Goal: Obtain resource: Obtain resource

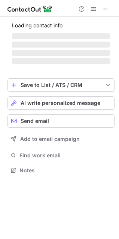
scroll to position [181, 119]
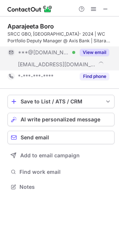
click at [97, 53] on button "View email" at bounding box center [95, 52] width 30 height 7
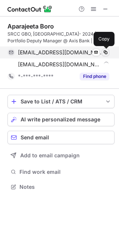
click at [105, 53] on span at bounding box center [105, 52] width 6 height 6
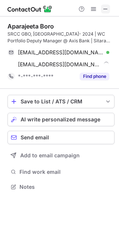
click at [108, 11] on span at bounding box center [105, 9] width 6 height 6
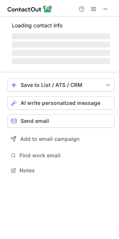
scroll to position [181, 119]
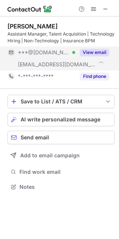
click at [94, 51] on button "View email" at bounding box center [95, 52] width 30 height 7
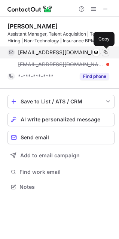
click at [106, 53] on span at bounding box center [105, 52] width 6 height 6
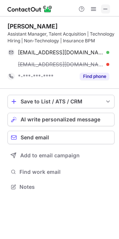
click at [108, 11] on span at bounding box center [105, 9] width 6 height 6
